Goal: Navigation & Orientation: Find specific page/section

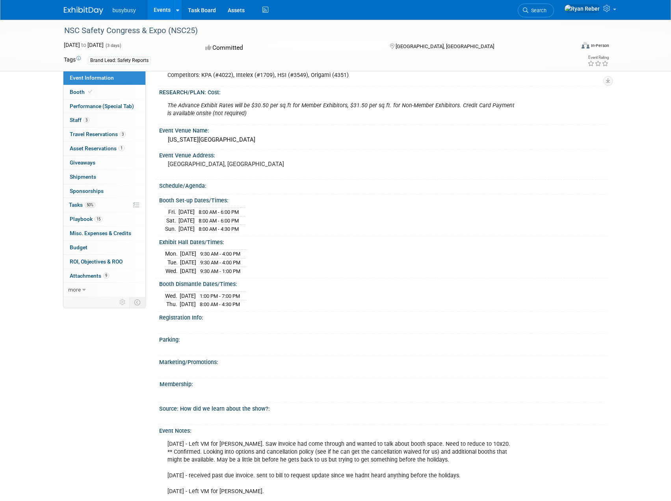
scroll to position [355, 0]
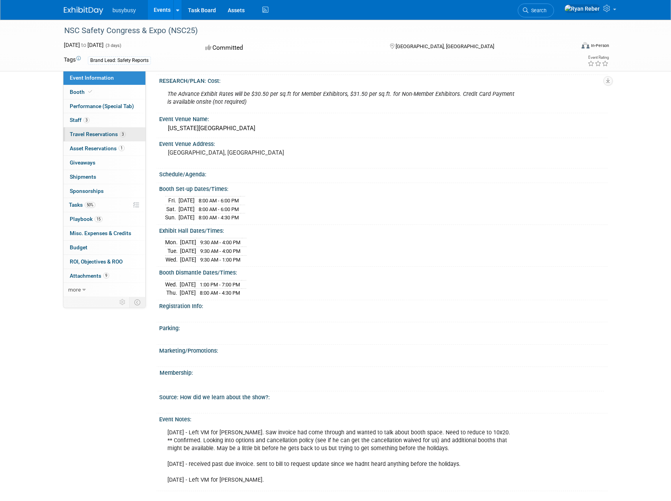
click at [83, 132] on span "Travel Reservations 3" at bounding box center [98, 134] width 56 height 6
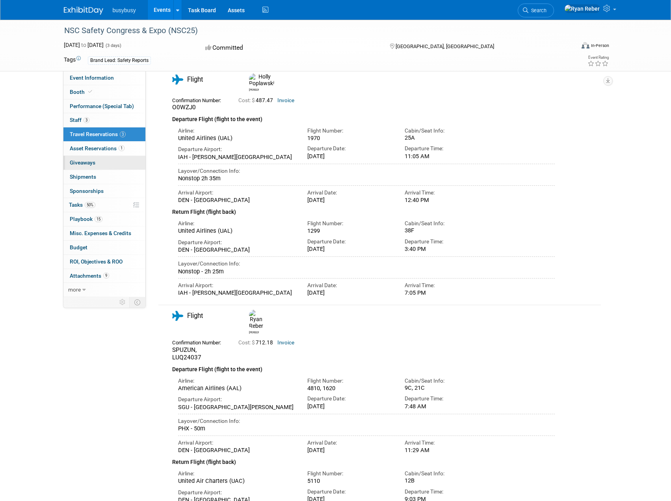
scroll to position [0, 0]
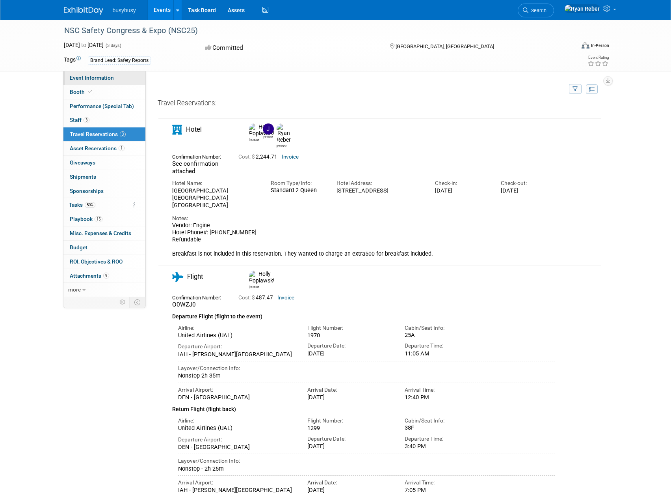
click at [82, 76] on span "Event Information" at bounding box center [92, 77] width 44 height 6
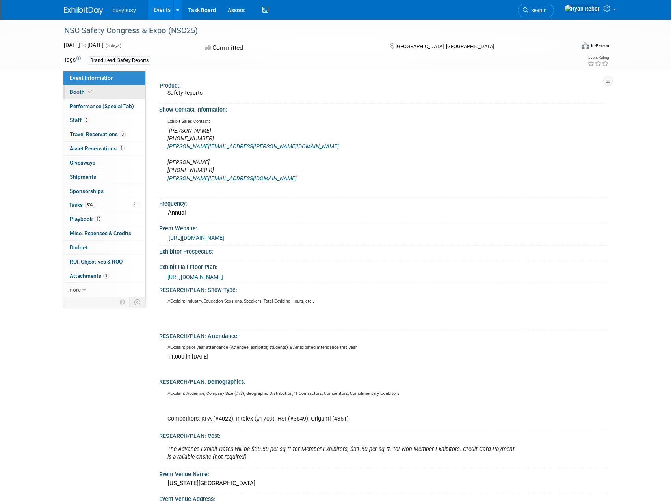
click at [78, 91] on span "Booth" at bounding box center [82, 92] width 24 height 6
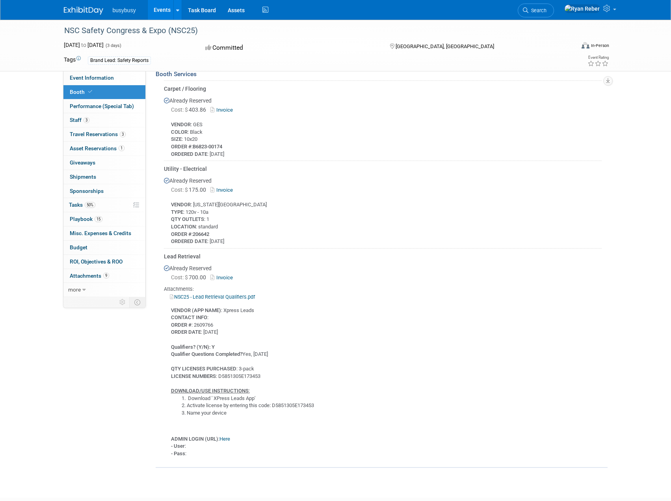
scroll to position [355, 0]
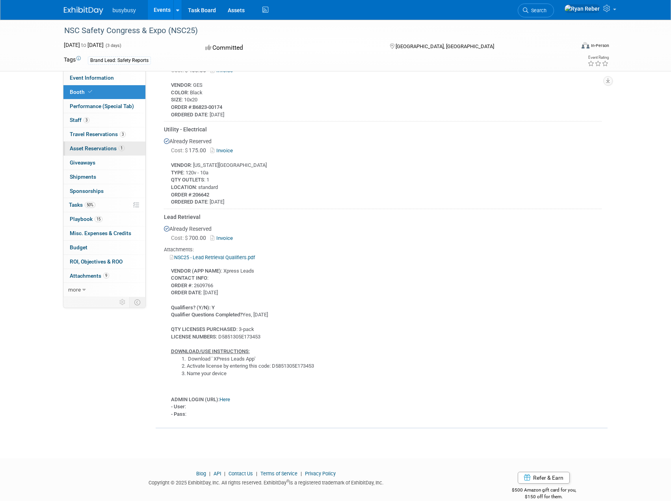
click at [89, 147] on span "Asset Reservations 1" at bounding box center [97, 148] width 55 height 6
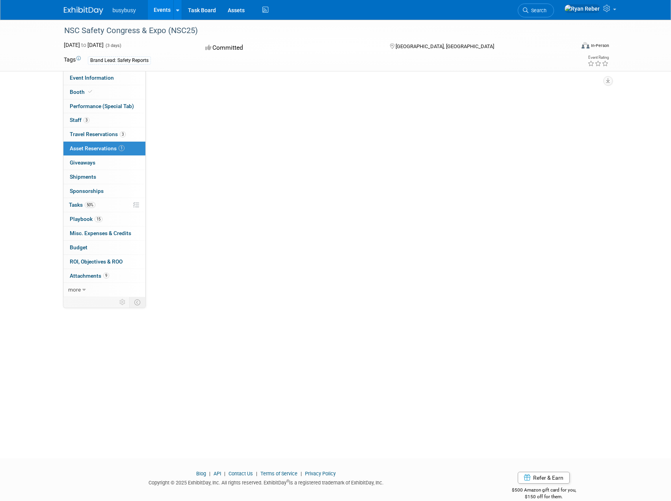
scroll to position [0, 0]
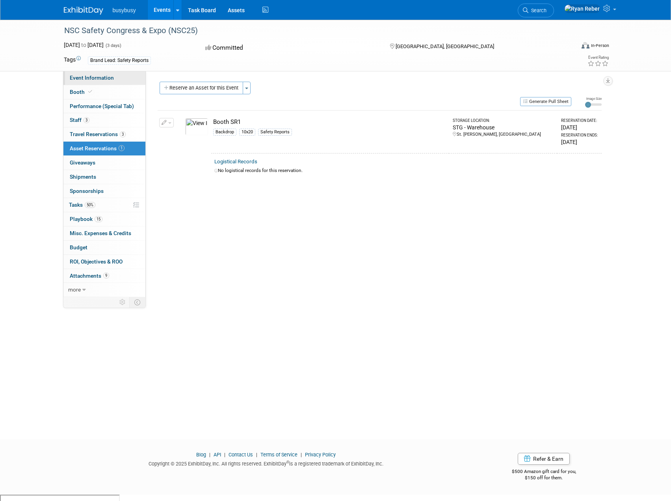
click at [78, 80] on link "Event Information" at bounding box center [104, 78] width 82 height 14
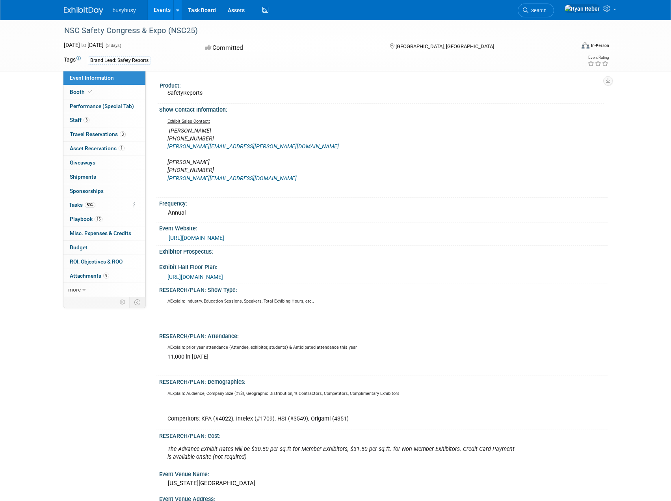
scroll to position [39, 0]
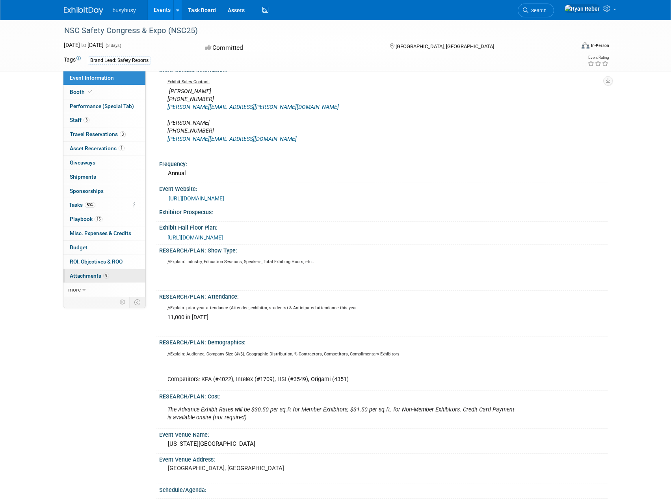
click at [80, 277] on span "Attachments 9" at bounding box center [89, 275] width 39 height 6
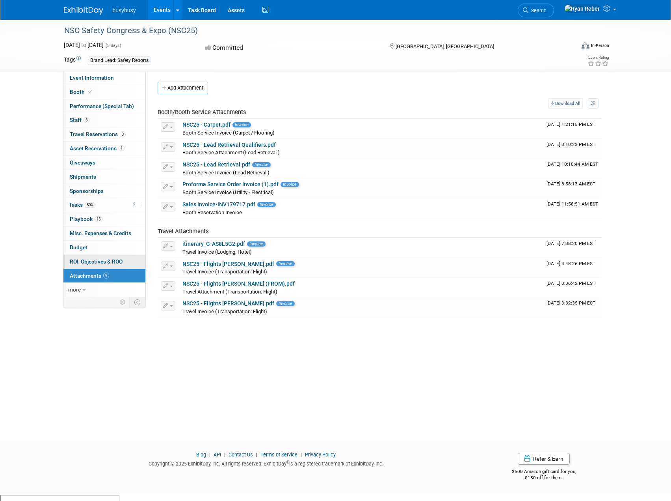
click at [89, 263] on span "ROI, Objectives & ROO 0" at bounding box center [96, 261] width 53 height 6
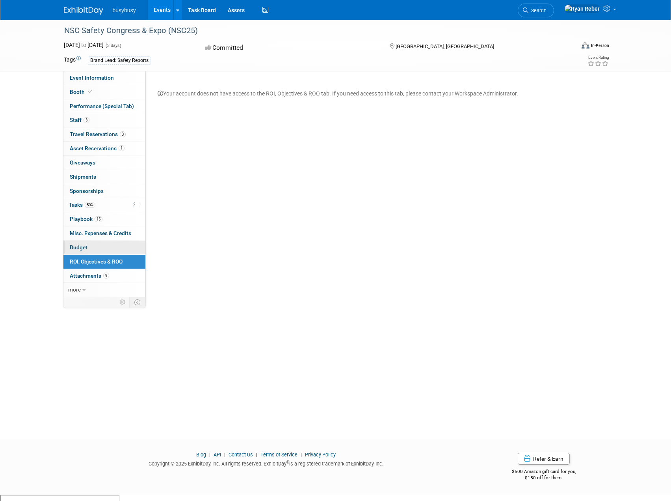
click at [89, 247] on link "Budget" at bounding box center [104, 247] width 82 height 14
click at [86, 236] on span "Misc. Expenses & Credits 0" at bounding box center [100, 233] width 61 height 6
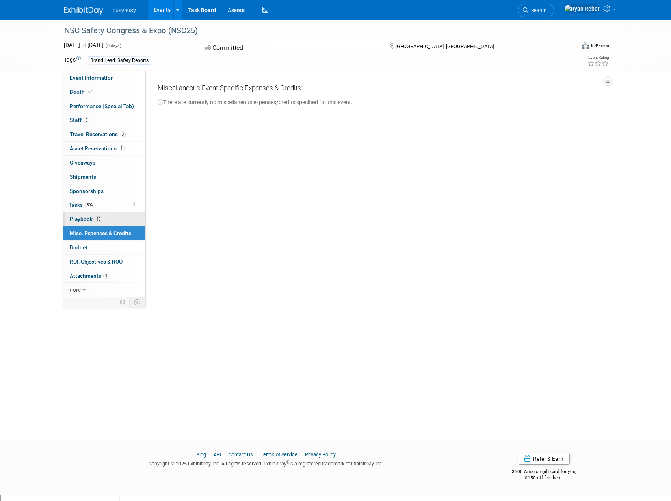
click at [85, 223] on link "15 Playbook 15" at bounding box center [104, 219] width 82 height 14
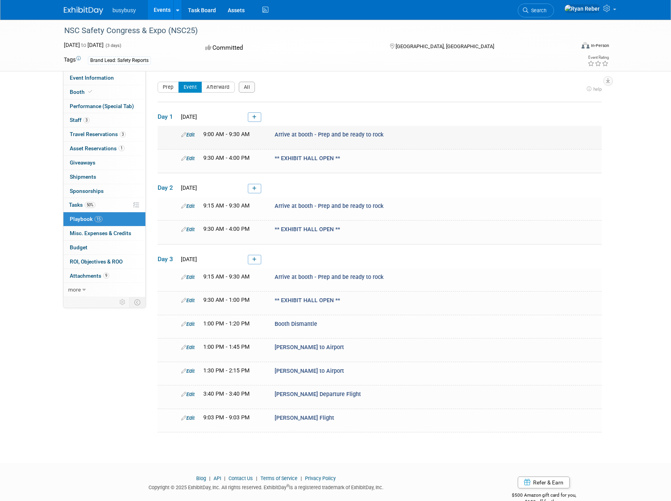
click at [286, 134] on span "Arrive at booth - Prep and be ready to rock" at bounding box center [329, 134] width 109 height 7
click at [76, 204] on span "Tasks 50%" at bounding box center [82, 204] width 26 height 6
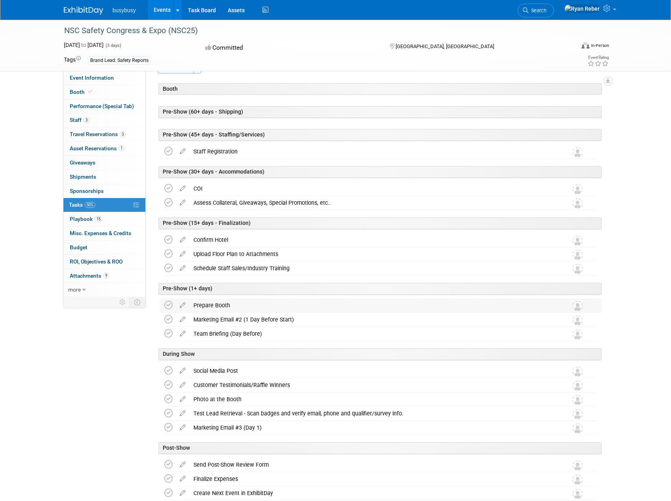
scroll to position [39, 0]
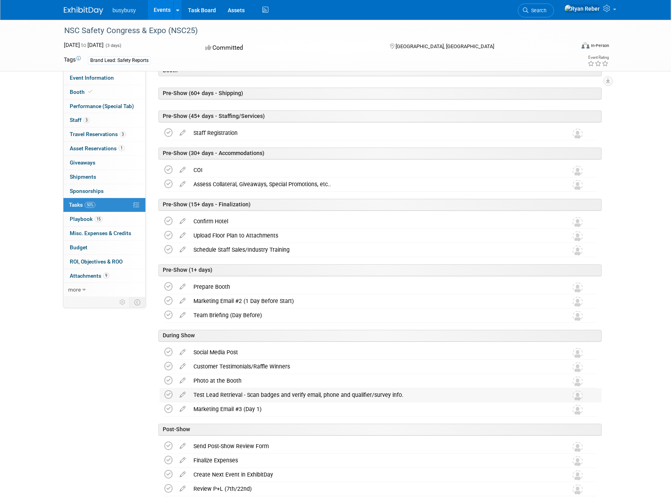
click at [247, 393] on div "Test Lead Retrieval - Scan badges and verify email, phone and qualifier/survey …" at bounding box center [373, 394] width 367 height 13
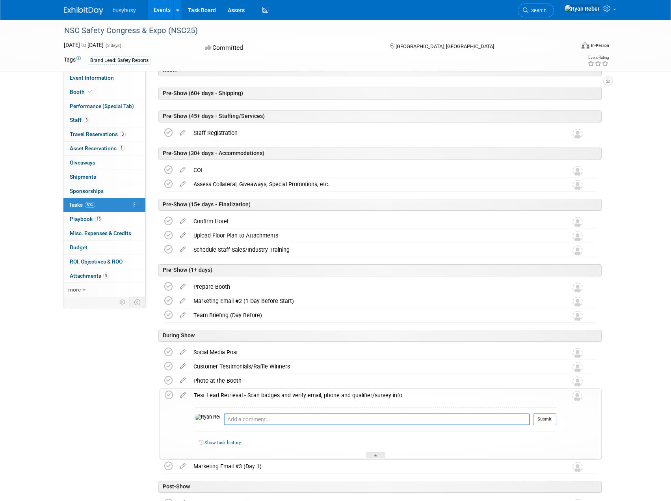
click at [247, 393] on div "Test Lead Retrieval - Scan badges and verify email, phone and qualifier/survey …" at bounding box center [373, 394] width 367 height 13
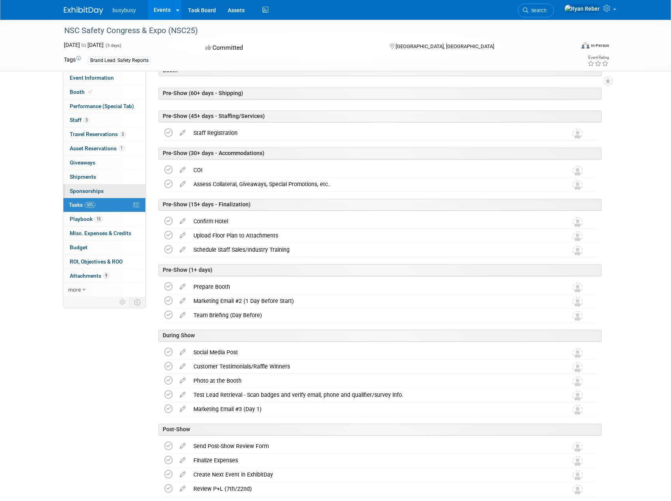
click at [95, 192] on span "Sponsorships 0" at bounding box center [87, 191] width 34 height 6
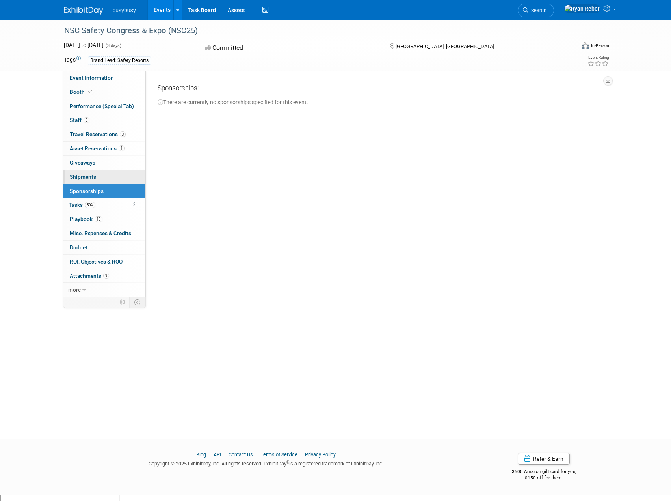
click at [82, 176] on span "Shipments 0" at bounding box center [83, 176] width 26 height 6
click at [88, 158] on link "0 Giveaways 0" at bounding box center [104, 163] width 82 height 14
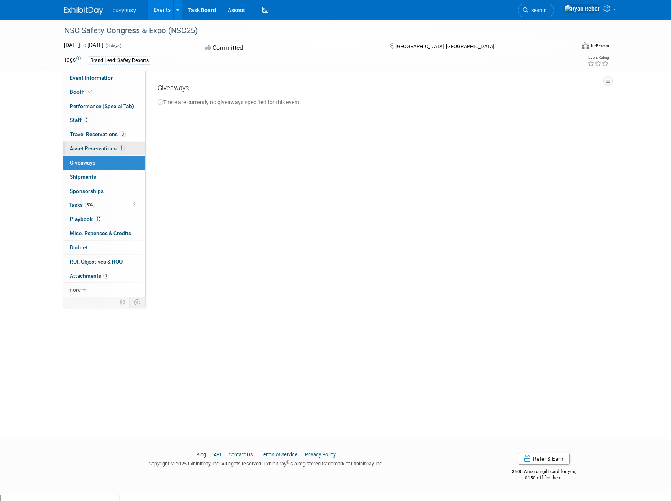
click at [86, 148] on span "Asset Reservations 1" at bounding box center [97, 148] width 55 height 6
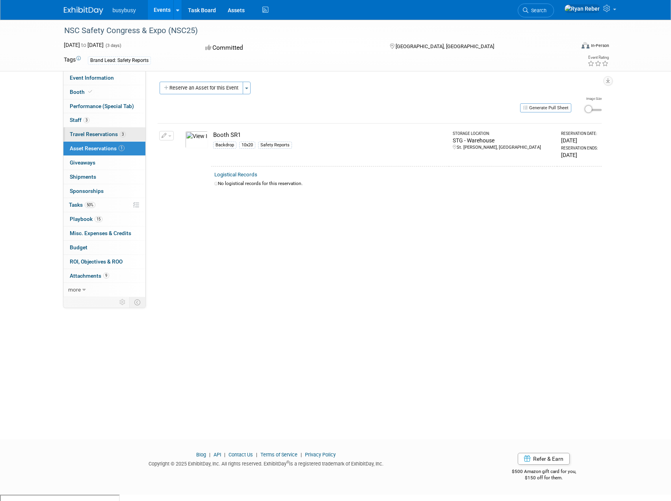
click at [95, 134] on span "Travel Reservations 3" at bounding box center [98, 134] width 56 height 6
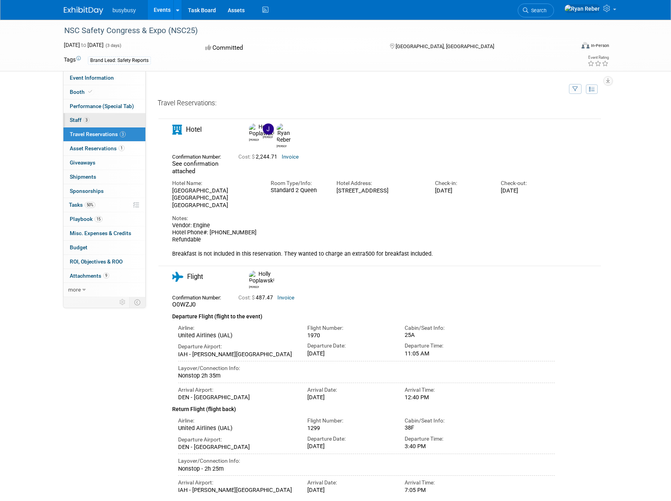
click at [92, 116] on link "3 Staff 3" at bounding box center [104, 120] width 82 height 14
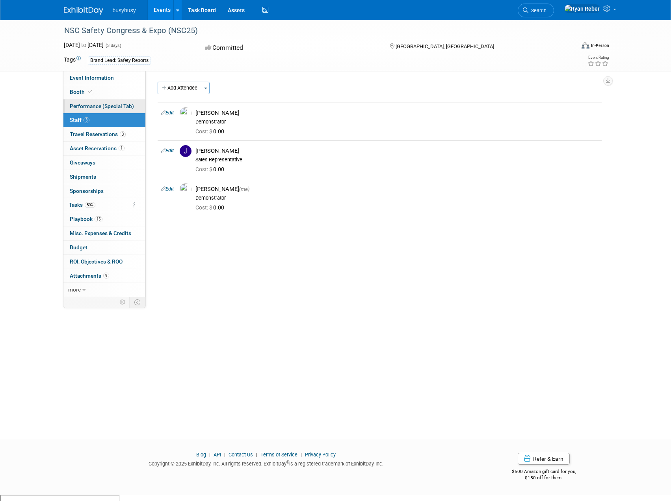
click at [87, 108] on span "Performance (Special Tab)" at bounding box center [102, 106] width 64 height 6
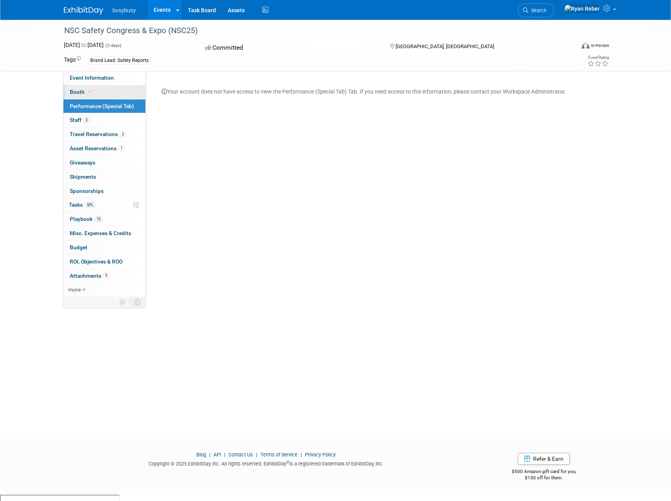
click at [74, 89] on span "Booth" at bounding box center [82, 92] width 24 height 6
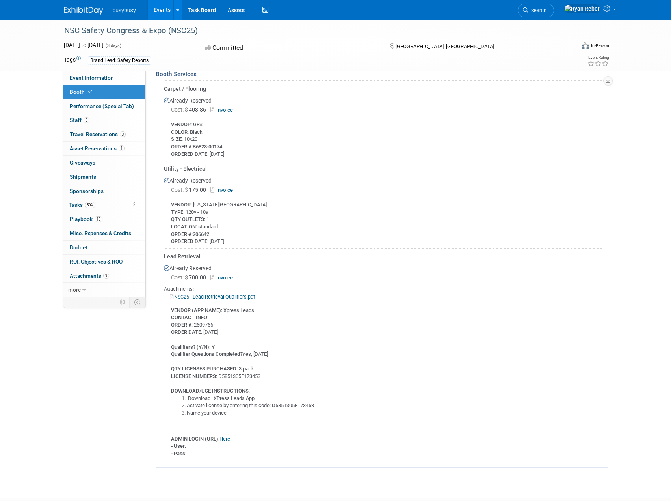
scroll to position [355, 0]
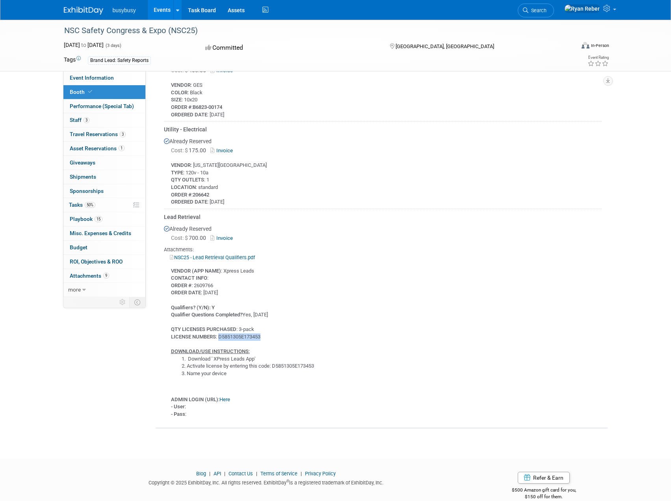
drag, startPoint x: 271, startPoint y: 333, endPoint x: 219, endPoint y: 334, distance: 52.0
click at [219, 334] on div "VENDOR (APP NAME) : Xpress Leads CONTACT INFO : ORDER # : 2609766 ORDER DATE : …" at bounding box center [383, 339] width 438 height 157
copy div "D5851305E173453"
click at [301, 209] on td "Lead Retrieval Already Reserved Cost: $ 700.00 Invoice VENDOR (APP NAME) CONTAC…" at bounding box center [383, 315] width 438 height 212
click at [93, 76] on span "Event Information" at bounding box center [92, 77] width 44 height 6
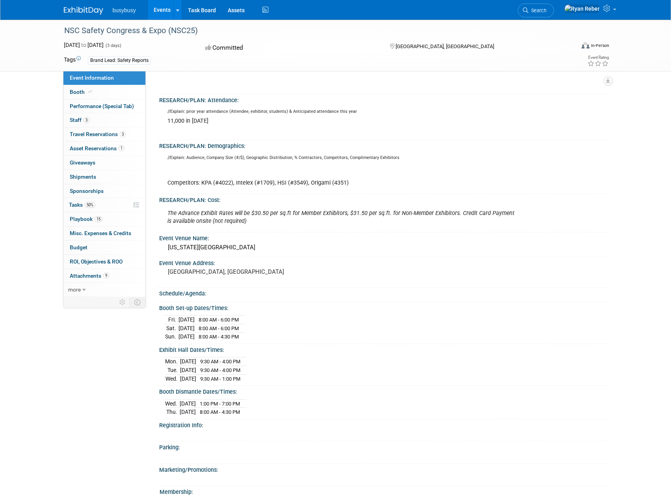
scroll to position [237, 0]
click at [89, 138] on link "3 Travel Reservations 3" at bounding box center [104, 134] width 82 height 14
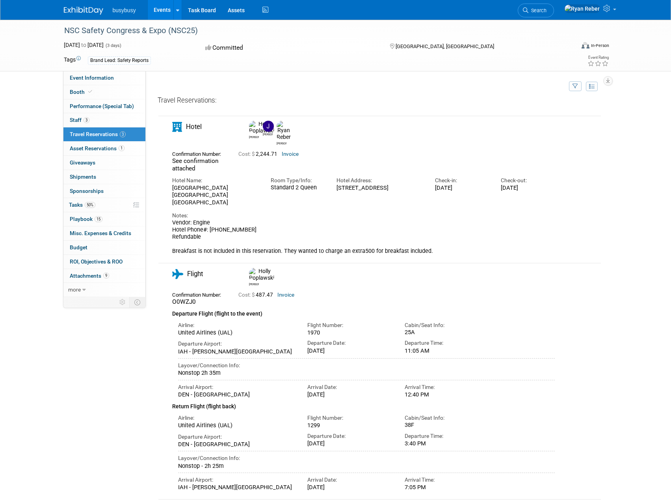
scroll to position [0, 0]
